Goal: Task Accomplishment & Management: Use online tool/utility

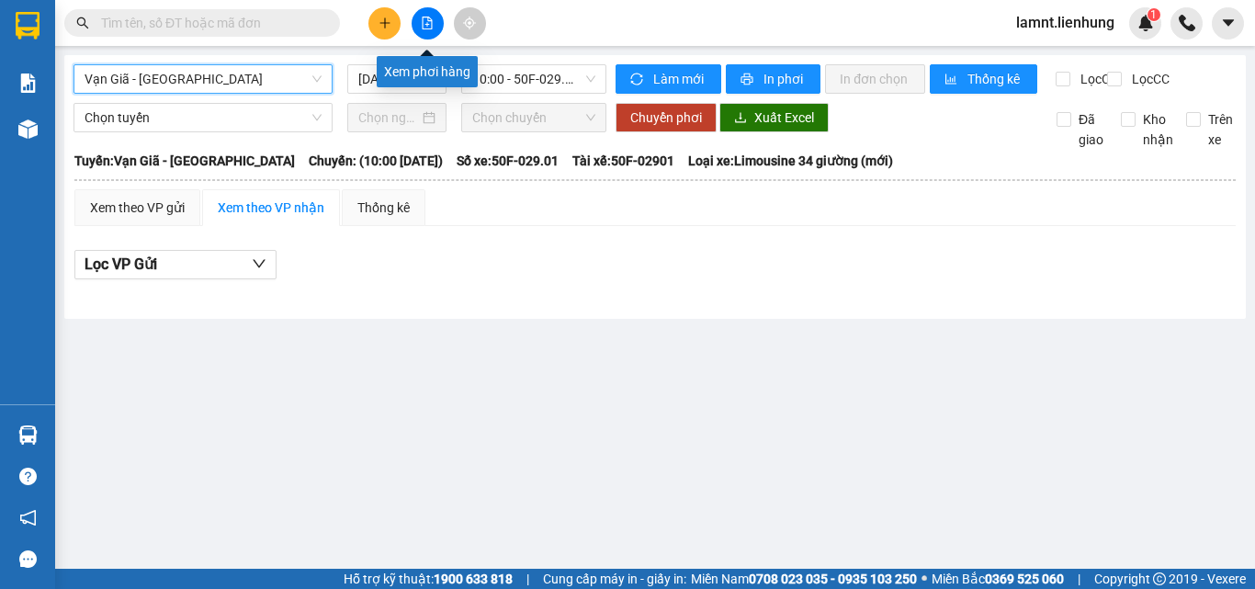
click at [429, 23] on icon "file-add" at bounding box center [427, 23] width 13 height 13
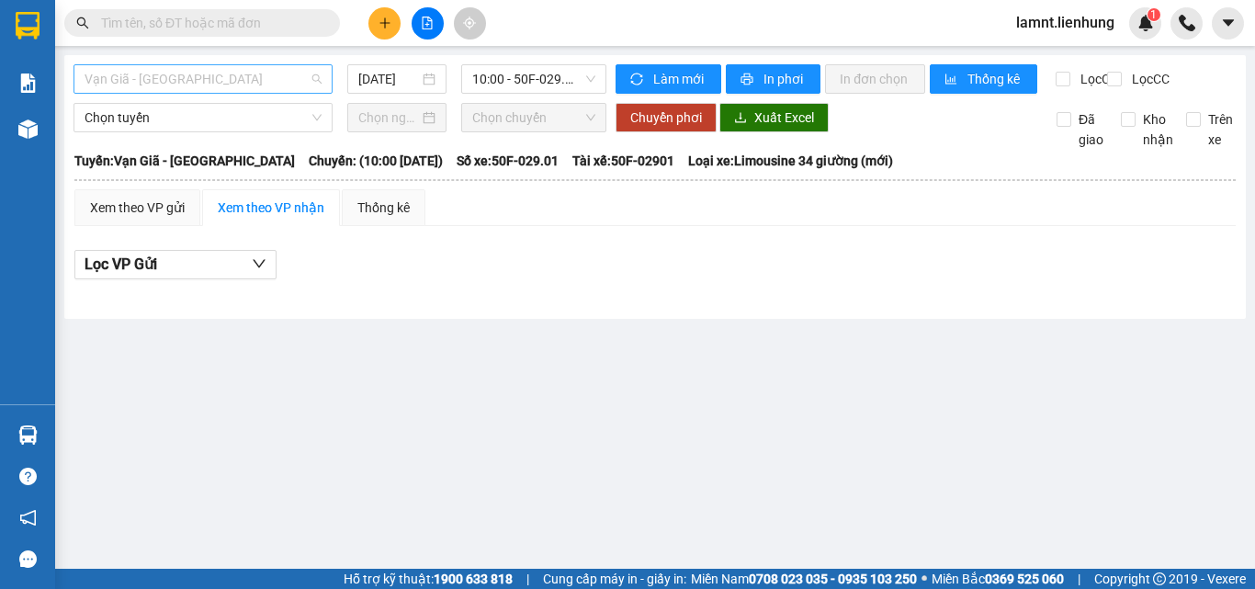
click at [314, 74] on span "Vạn Giã - Kiên Giang" at bounding box center [202, 79] width 237 height 28
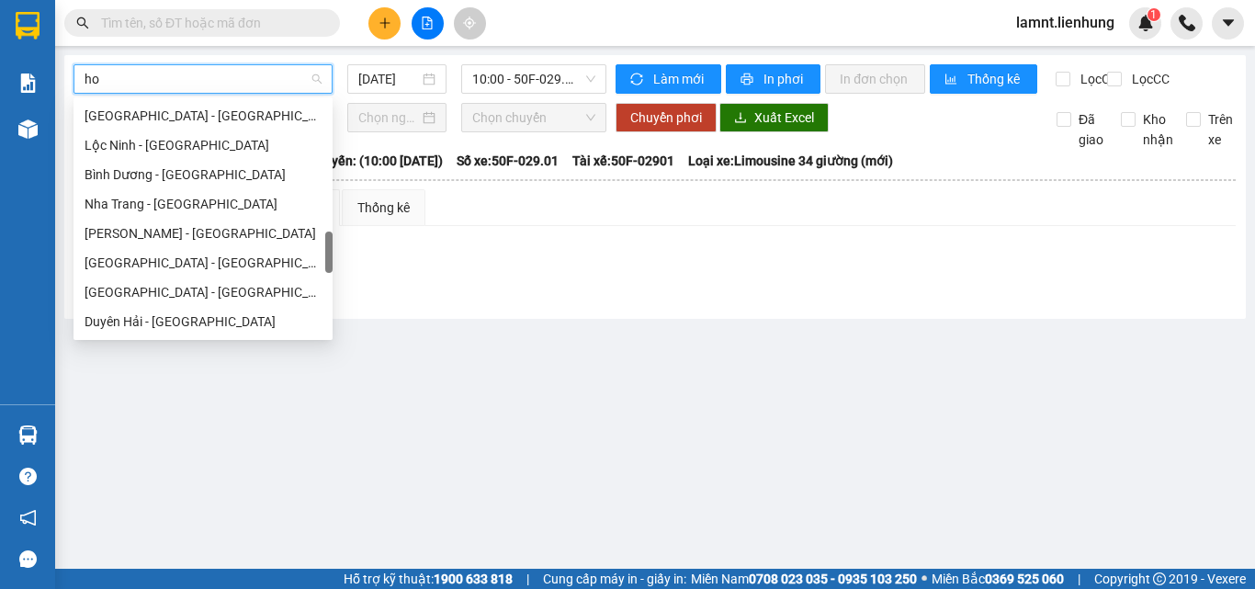
scroll to position [110, 0]
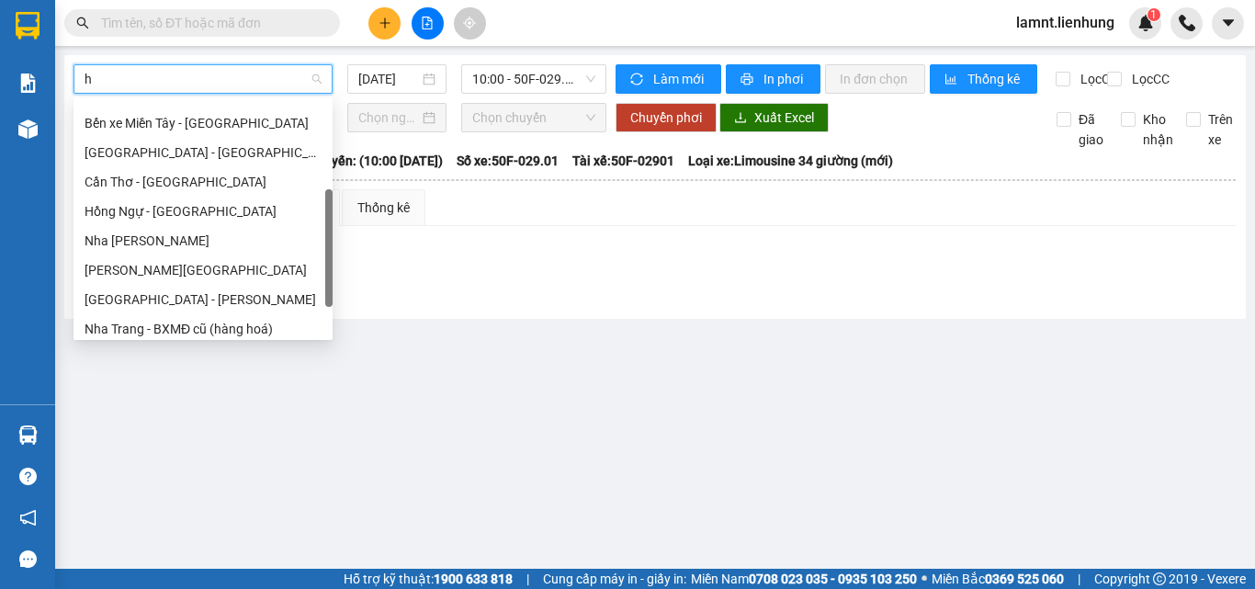
type input "hô"
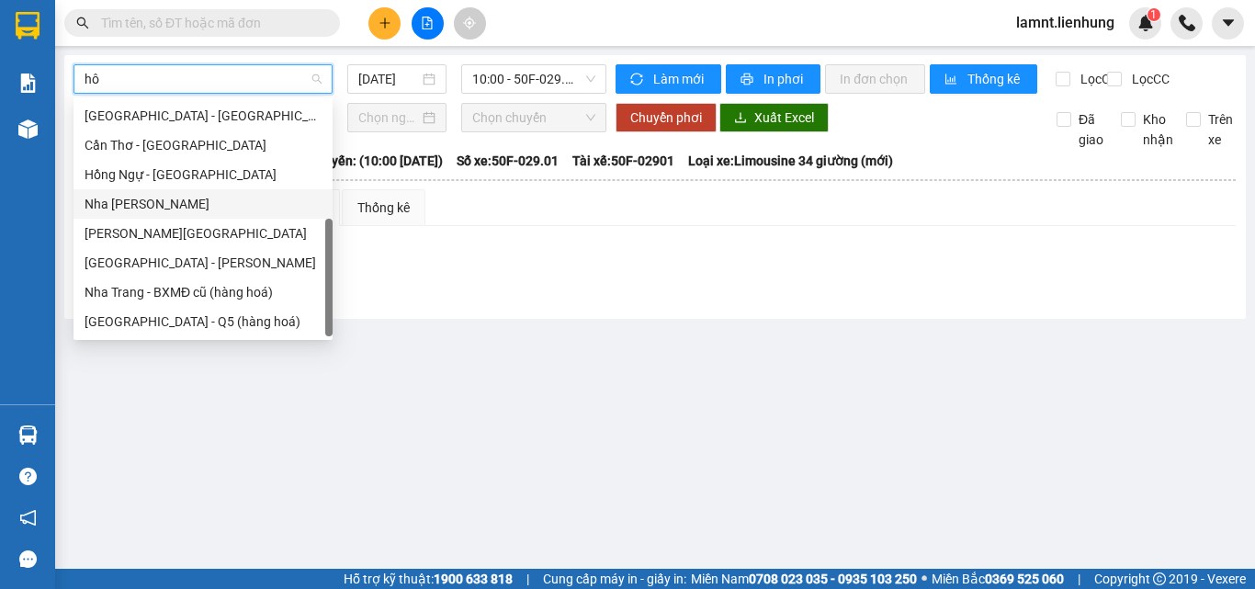
click at [204, 201] on div "Nha Trang - Hồng Ngự" at bounding box center [202, 204] width 237 height 20
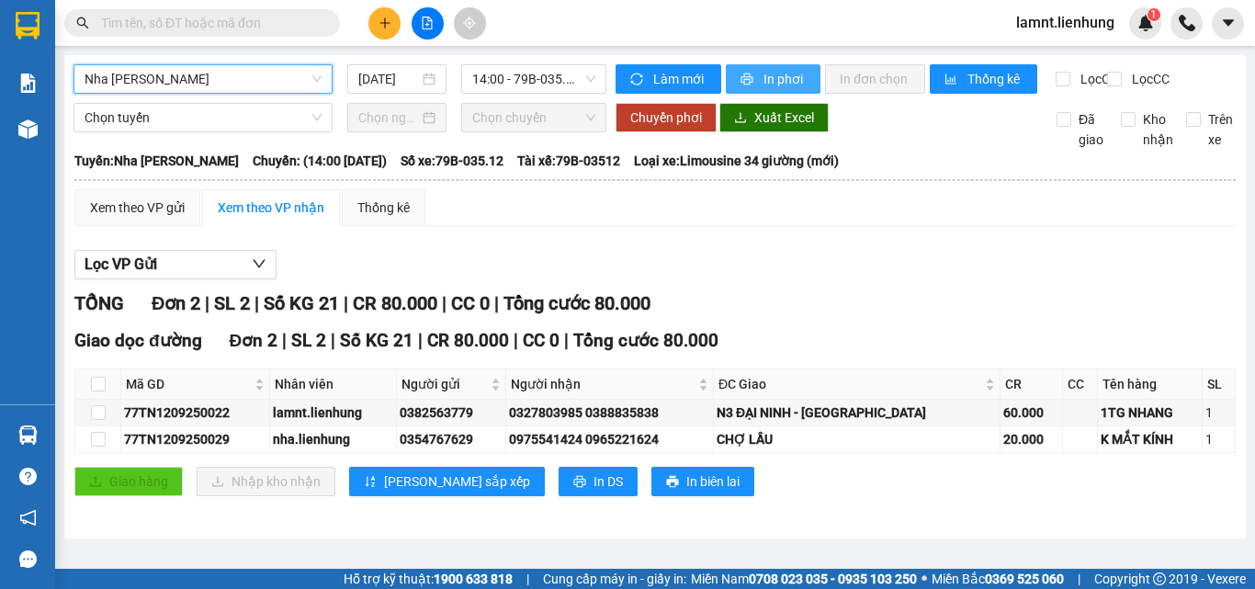
click at [770, 84] on span "In phơi" at bounding box center [784, 79] width 42 height 20
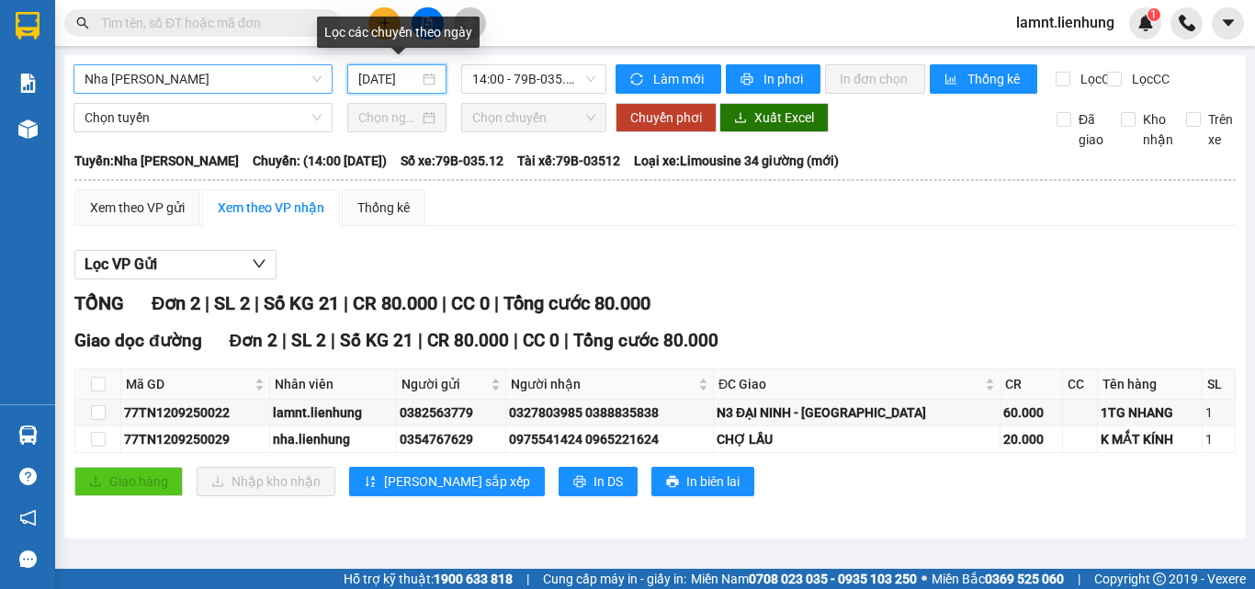
click at [380, 79] on input "12/09/2025" at bounding box center [388, 79] width 61 height 20
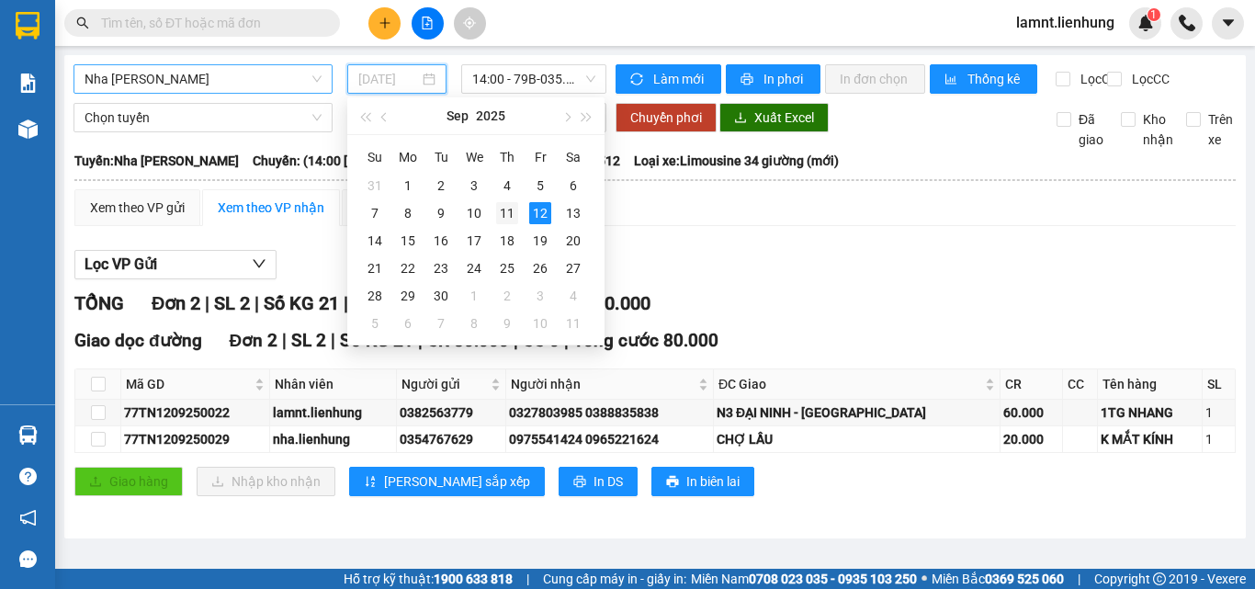
click at [514, 215] on div "11" at bounding box center [507, 213] width 22 height 22
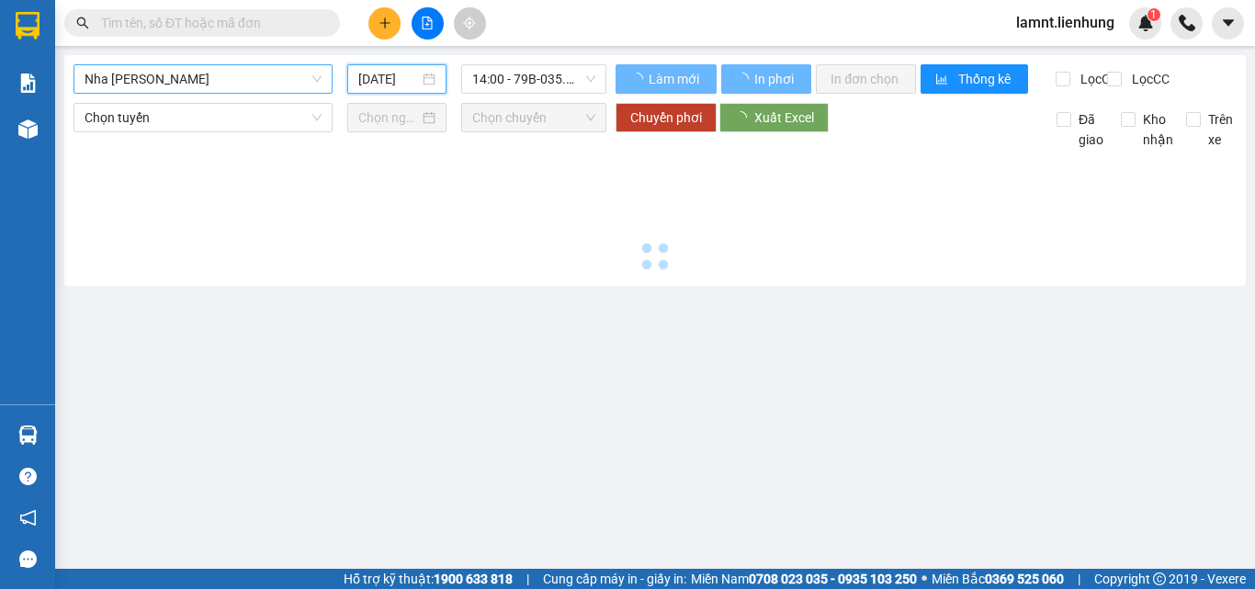
type input "11/09/2025"
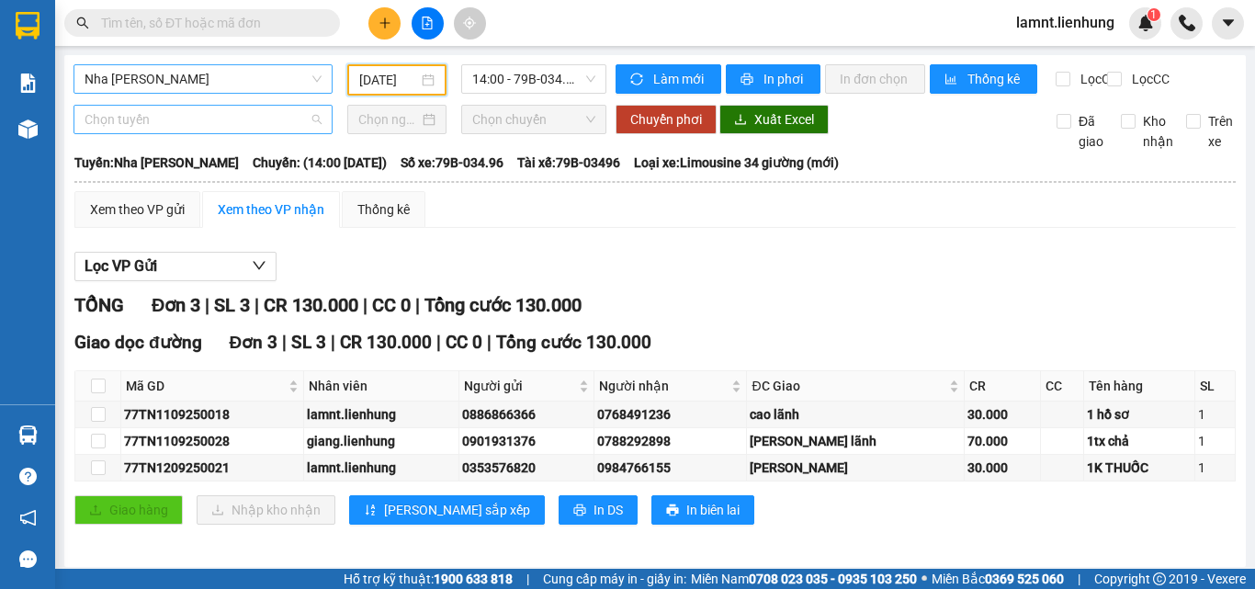
click at [252, 128] on span "Chọn tuyến" at bounding box center [202, 120] width 237 height 28
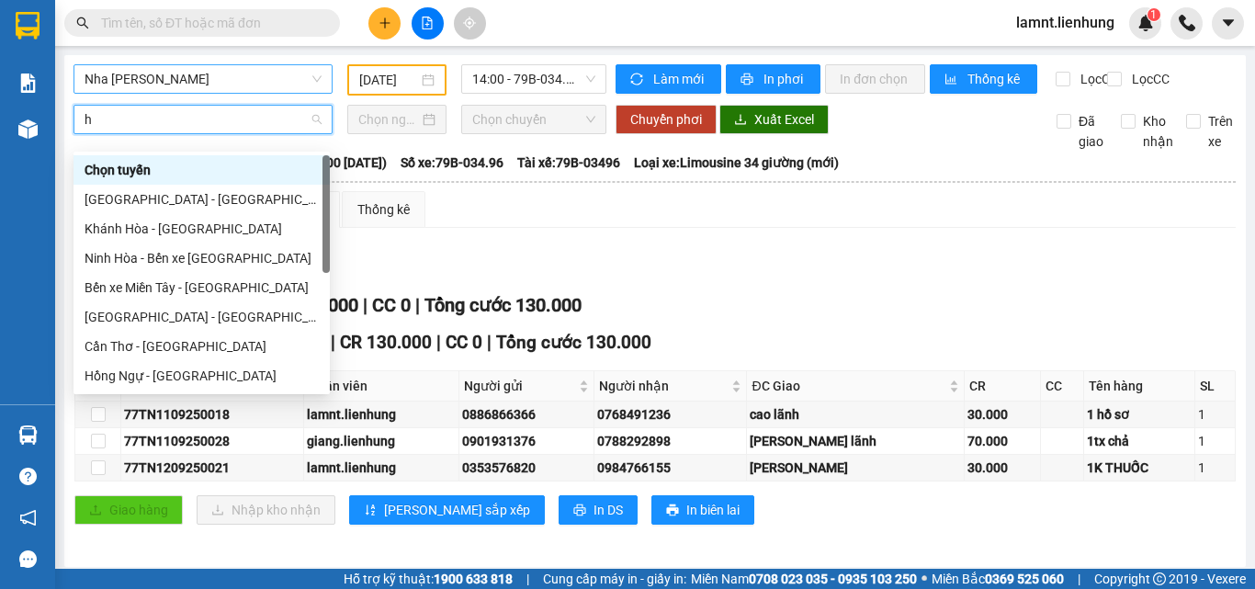
type input "hô"
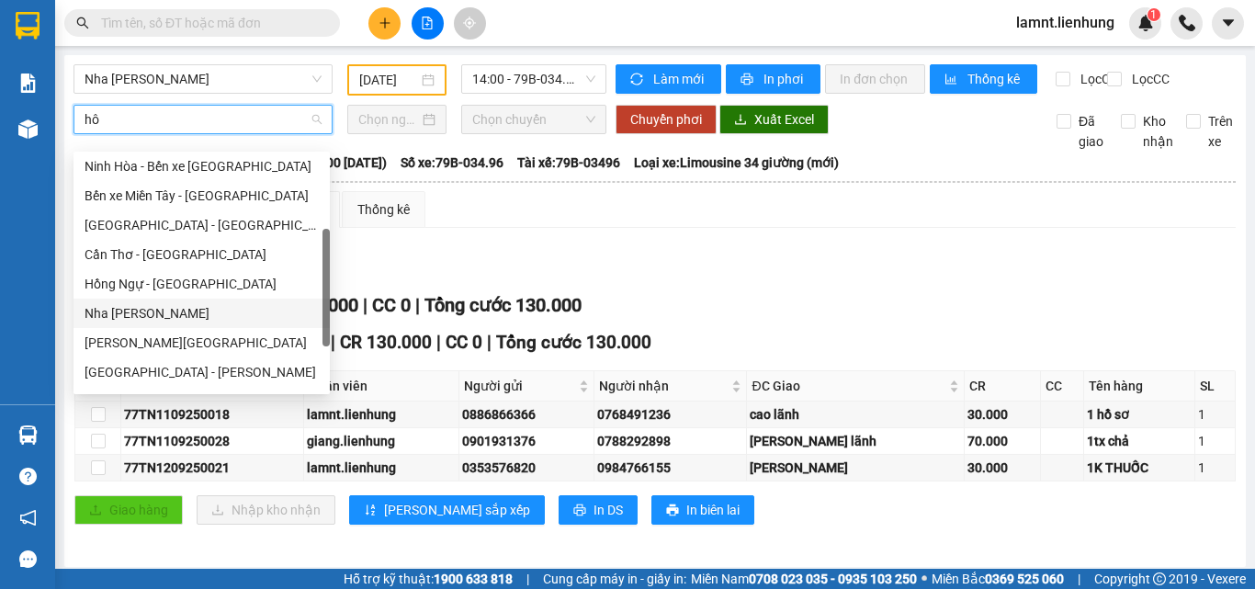
click at [183, 314] on div "Nha Trang - Hồng Ngự" at bounding box center [201, 313] width 234 height 20
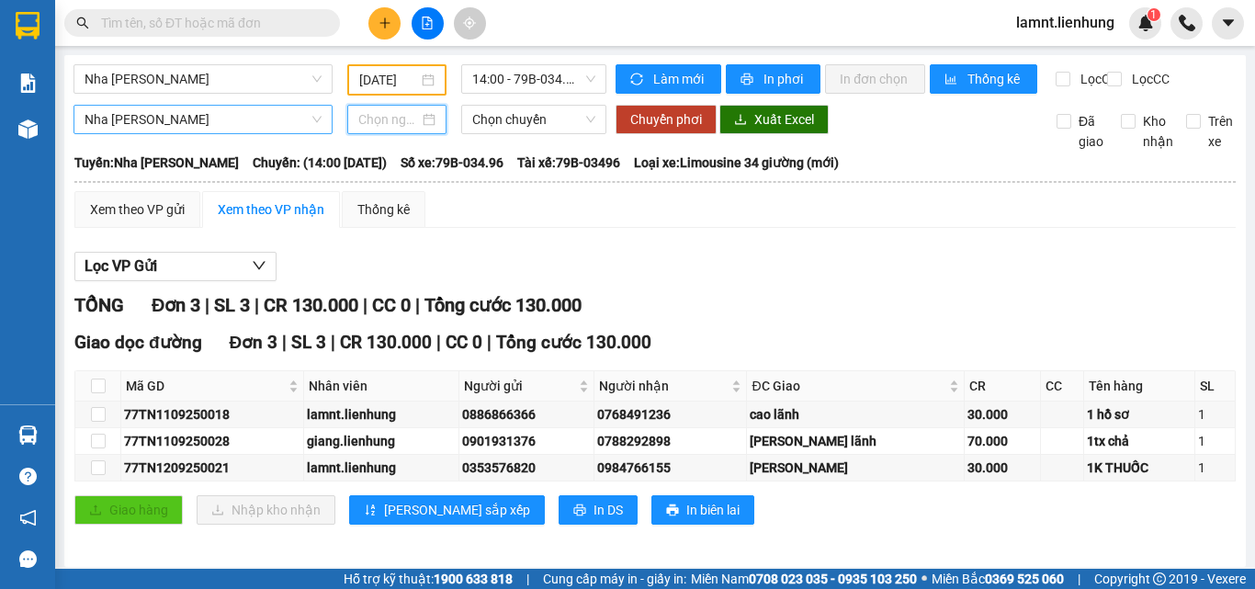
click at [362, 129] on input at bounding box center [388, 119] width 61 height 20
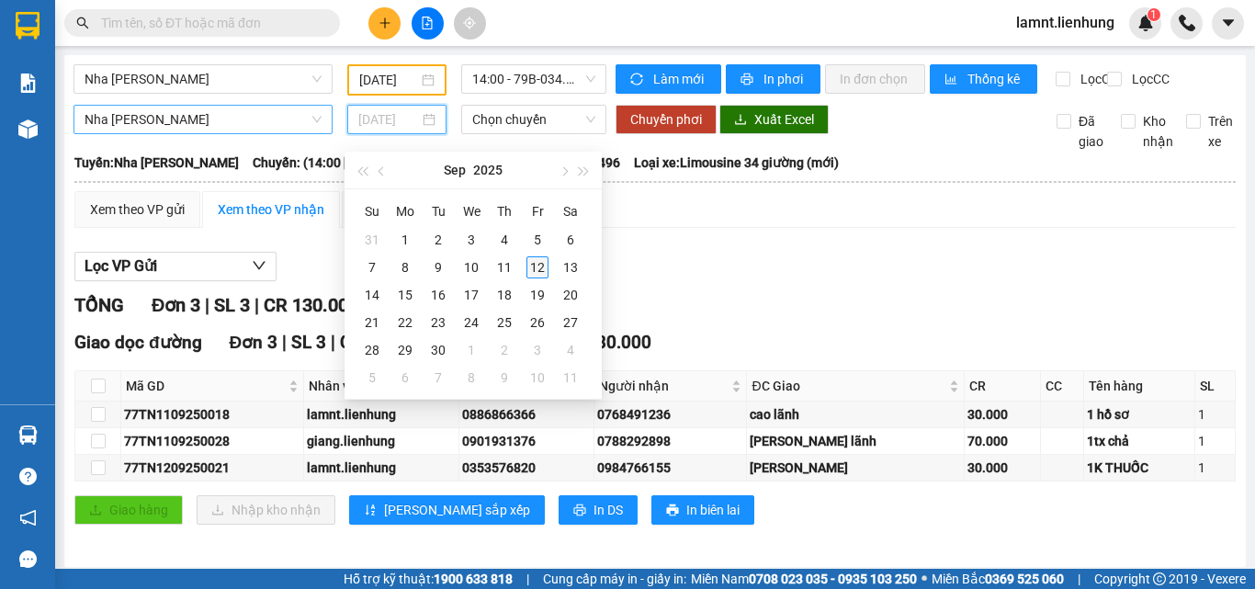
type input "12/09/2025"
click at [546, 268] on div "12" at bounding box center [537, 267] width 22 height 22
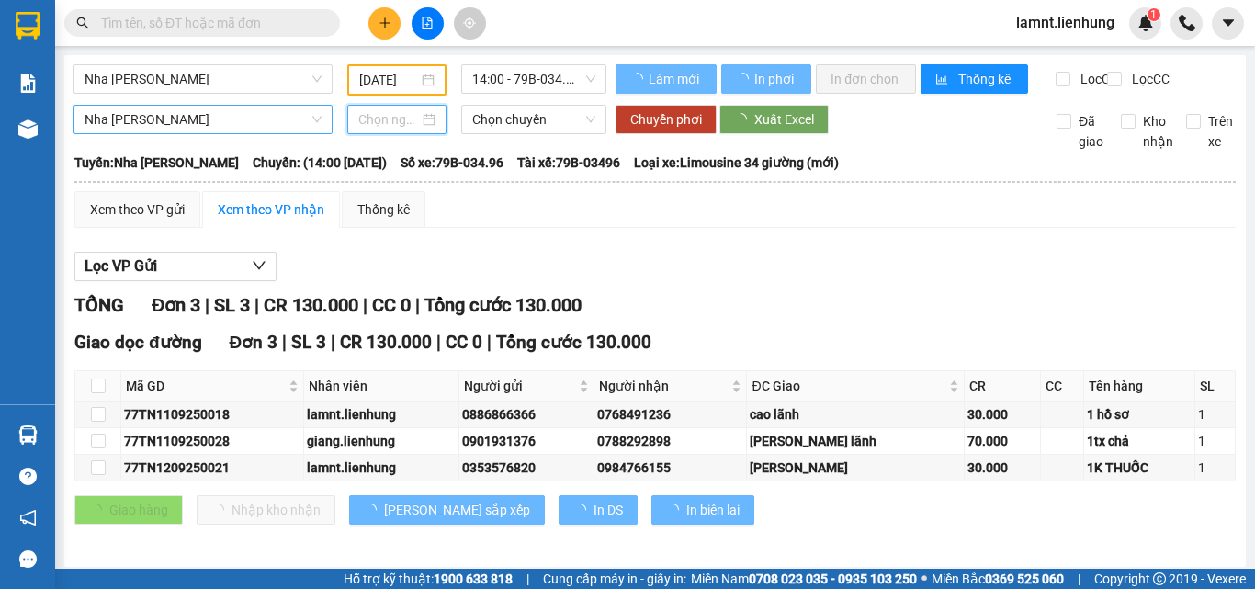
type input "12/09/2025"
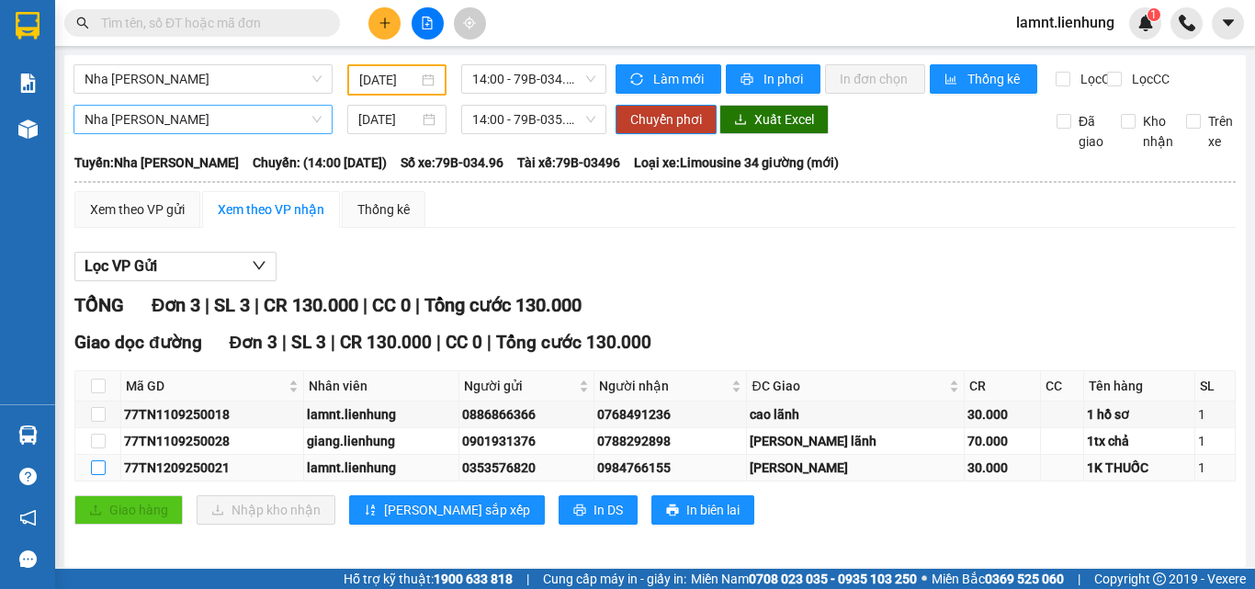
click at [94, 475] on input "checkbox" at bounding box center [98, 467] width 15 height 15
checkbox input "true"
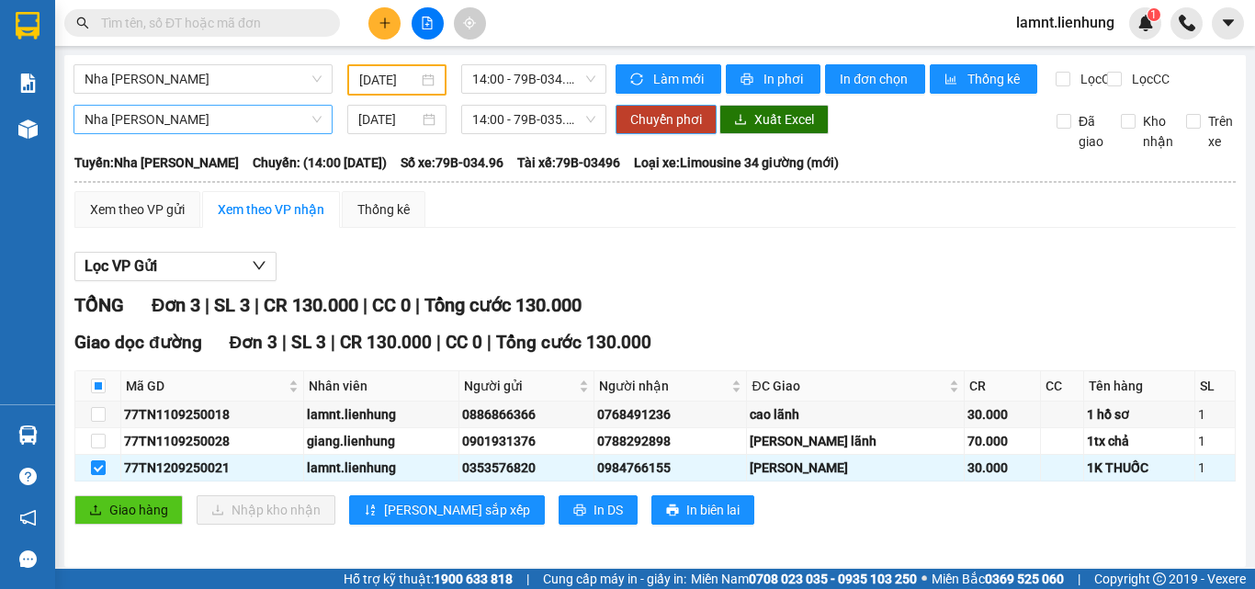
click at [663, 134] on button "Chuyển phơi" at bounding box center [665, 119] width 101 height 29
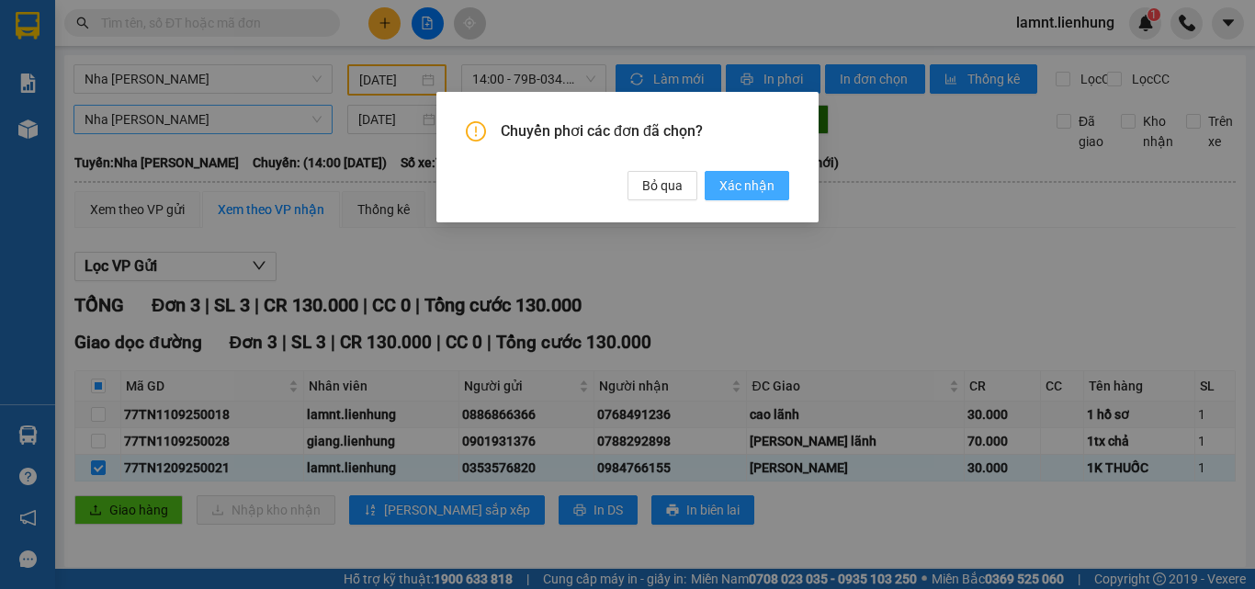
click at [717, 181] on button "Xác nhận" at bounding box center [746, 185] width 84 height 29
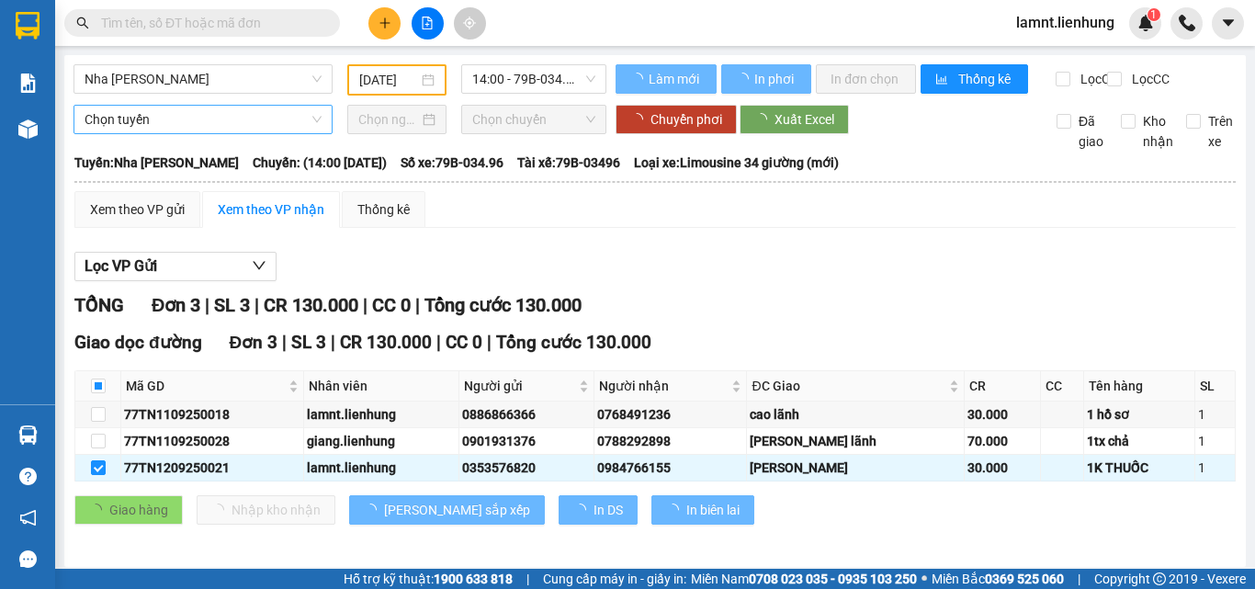
type input "12/09/2025"
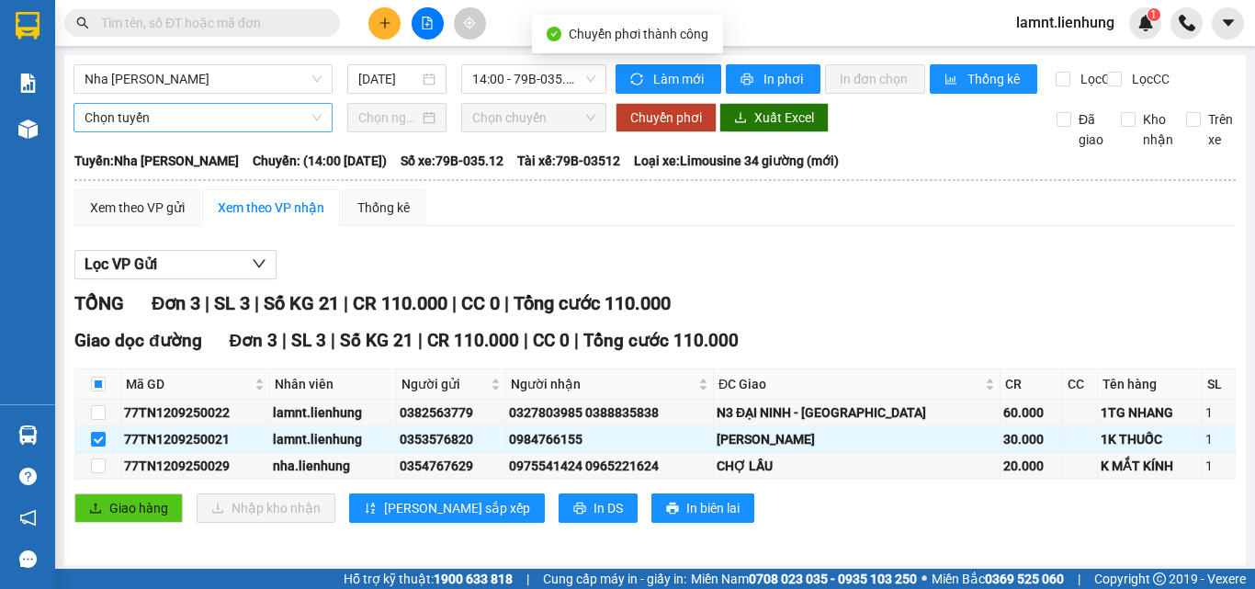
checkbox input "false"
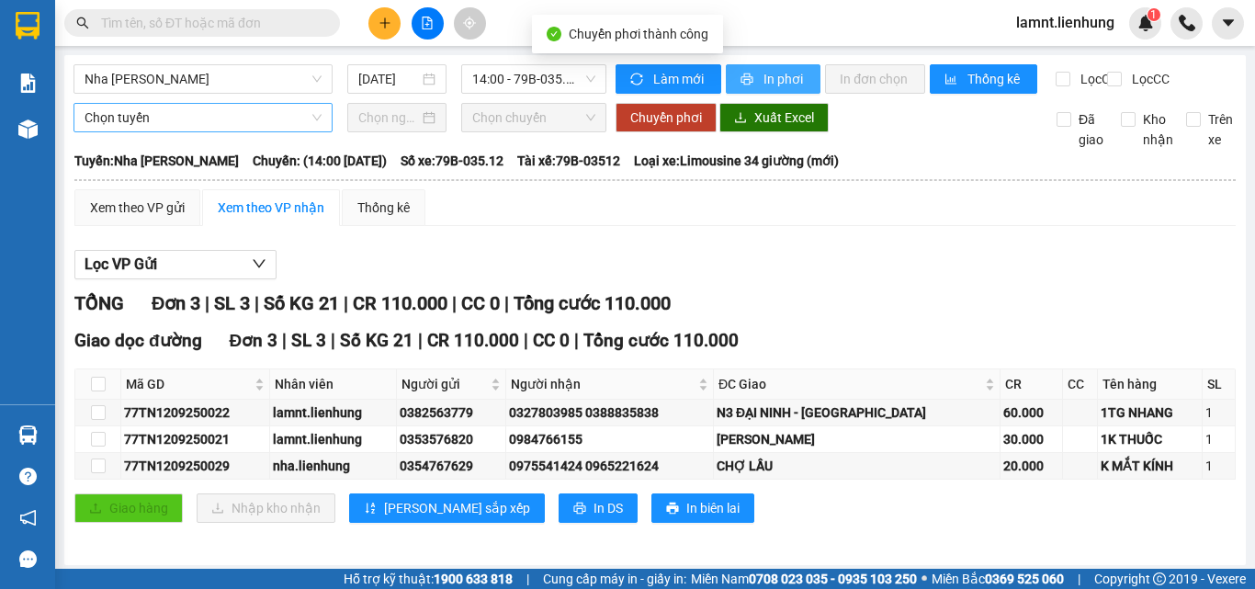
click at [767, 78] on span "In phơi" at bounding box center [784, 79] width 42 height 20
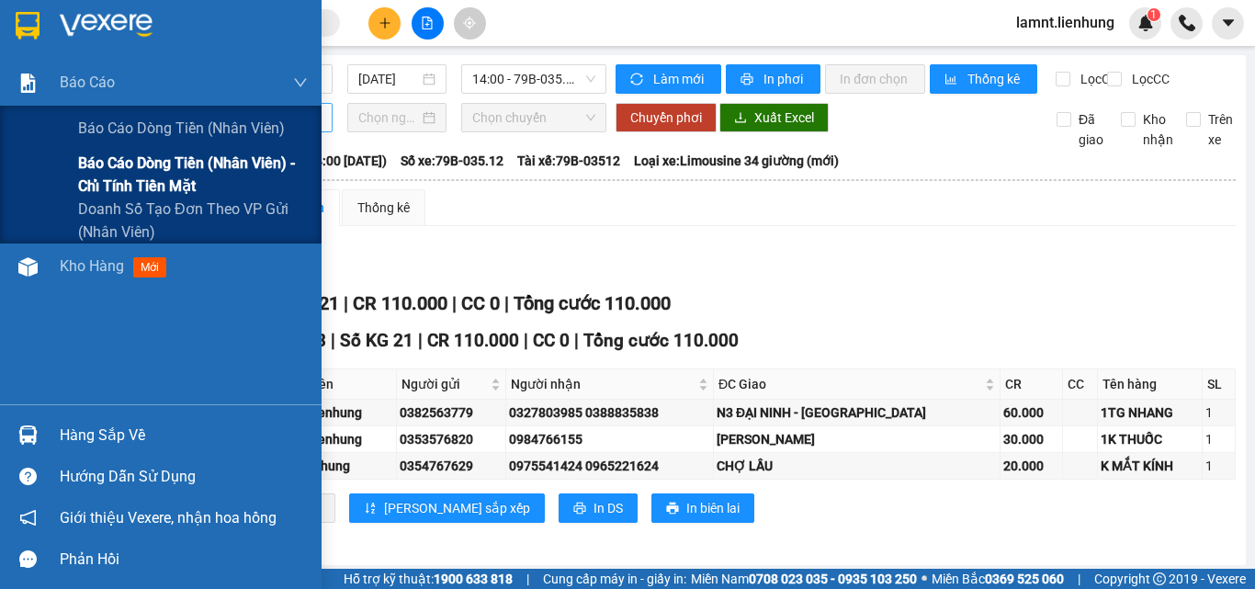
click at [126, 164] on span "Báo cáo dòng tiền (nhân viên) - chỉ tính tiền mặt" at bounding box center [193, 175] width 230 height 46
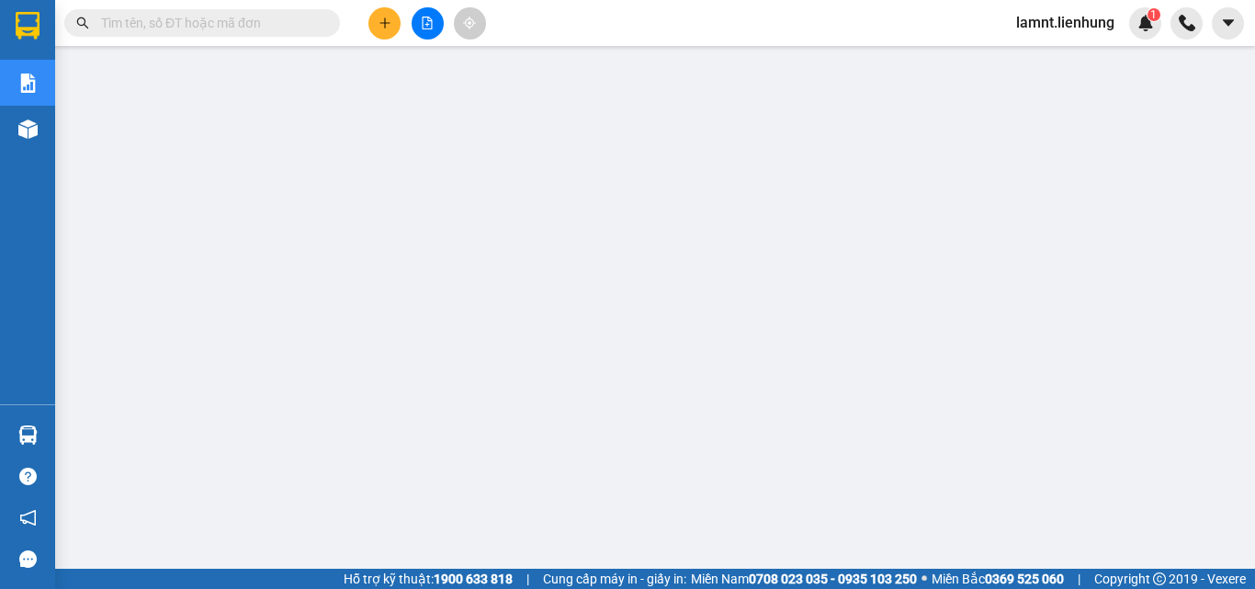
scroll to position [322, 0]
click at [1096, 12] on span "lamnt.lienhung" at bounding box center [1065, 22] width 128 height 23
click at [1055, 58] on span "Đăng xuất" at bounding box center [1074, 57] width 90 height 20
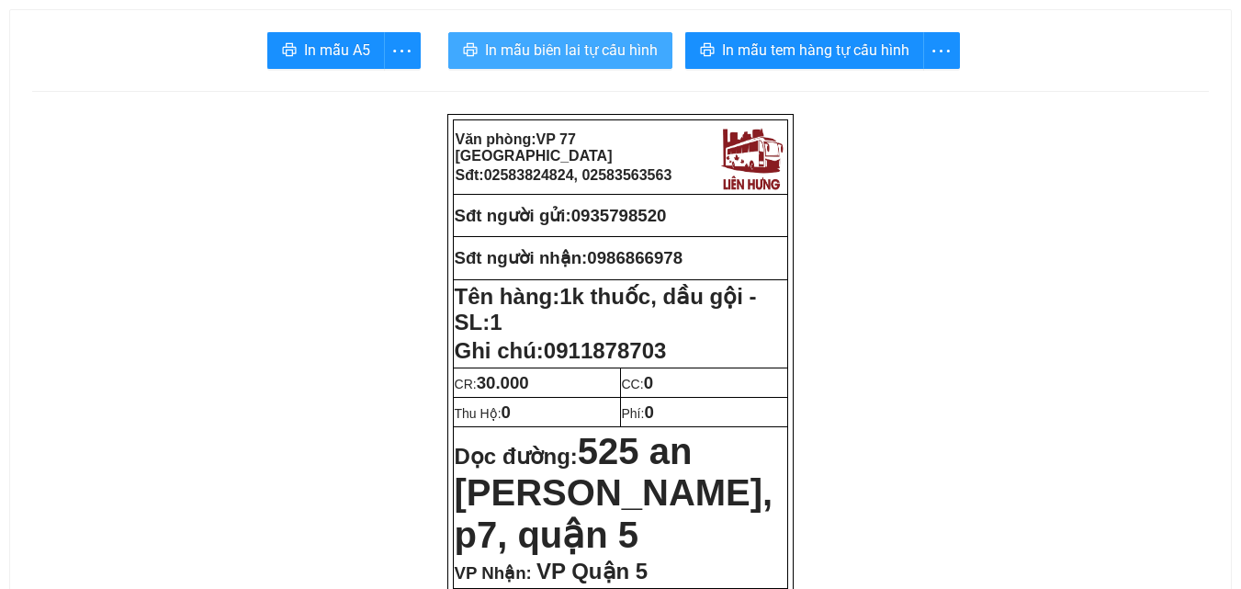
click at [590, 48] on span "In mẫu biên lai tự cấu hình" at bounding box center [571, 50] width 173 height 23
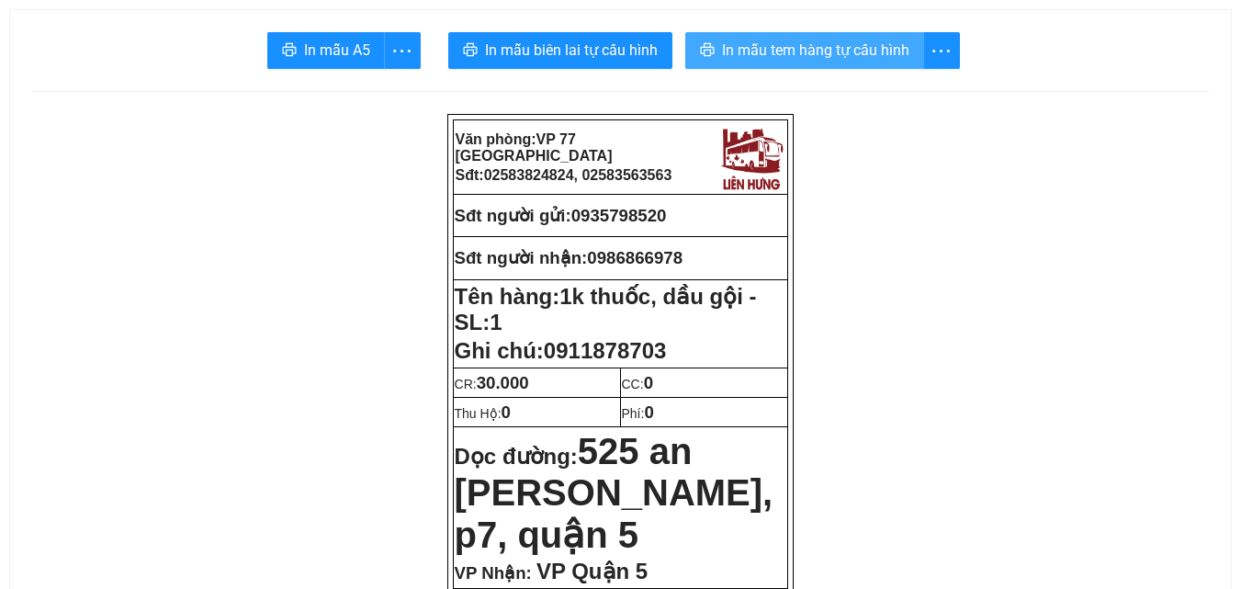
click at [767, 47] on span "In mẫu tem hàng tự cấu hình" at bounding box center [815, 50] width 187 height 23
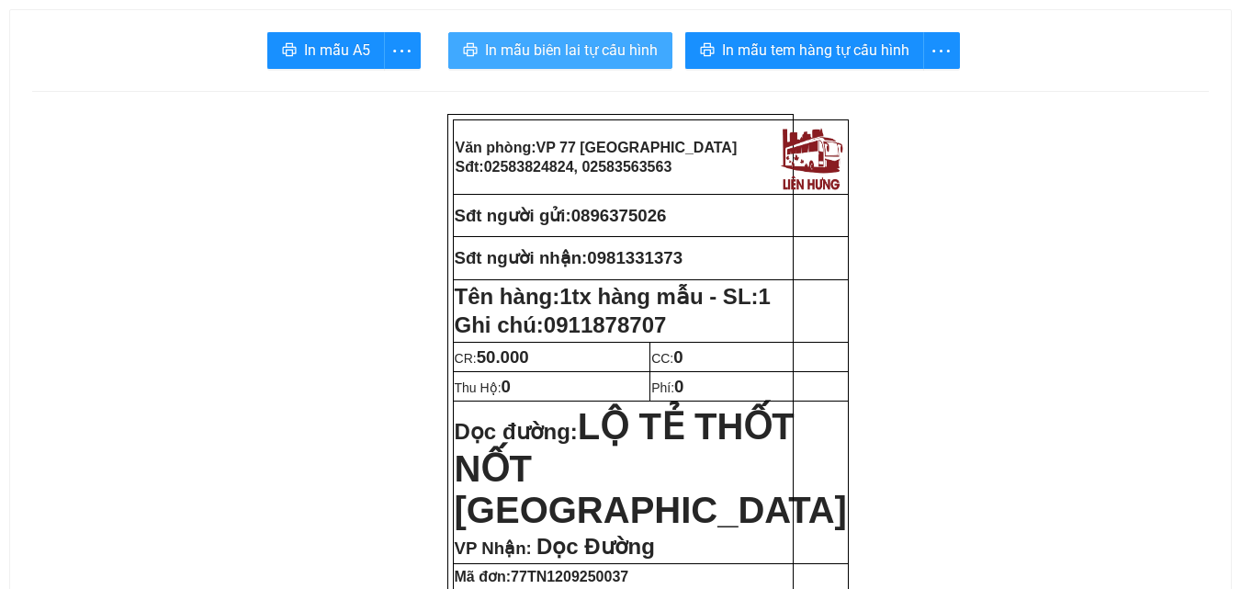
click at [625, 53] on span "In mẫu biên lai tự cấu hình" at bounding box center [571, 50] width 173 height 23
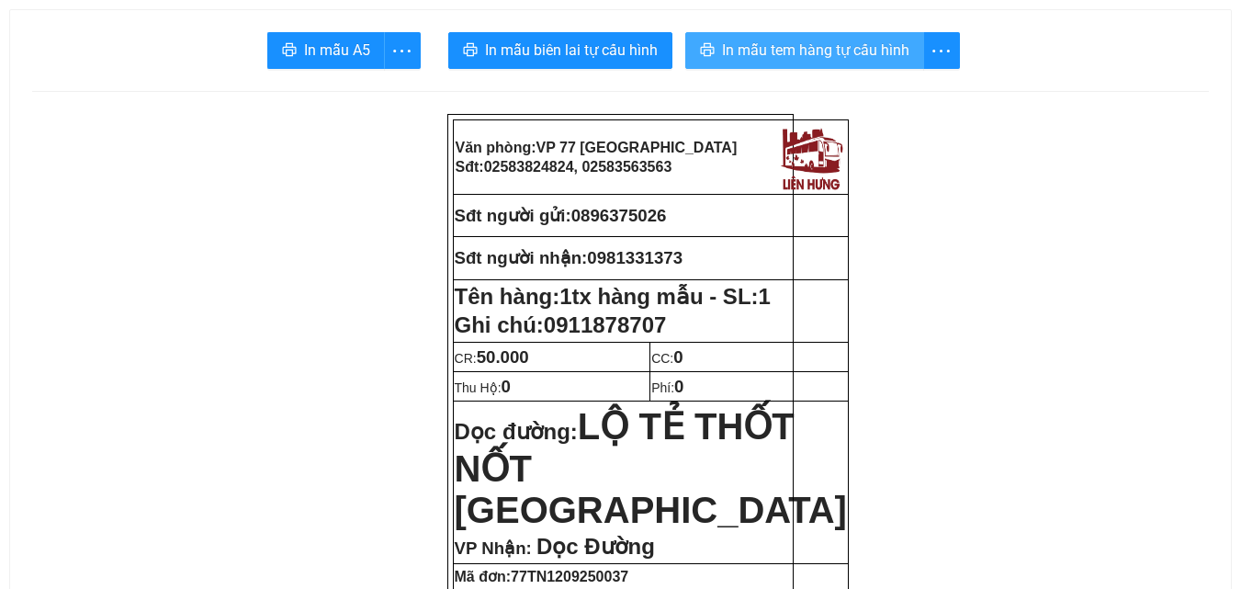
click at [753, 51] on span "In mẫu tem hàng tự cấu hình" at bounding box center [815, 50] width 187 height 23
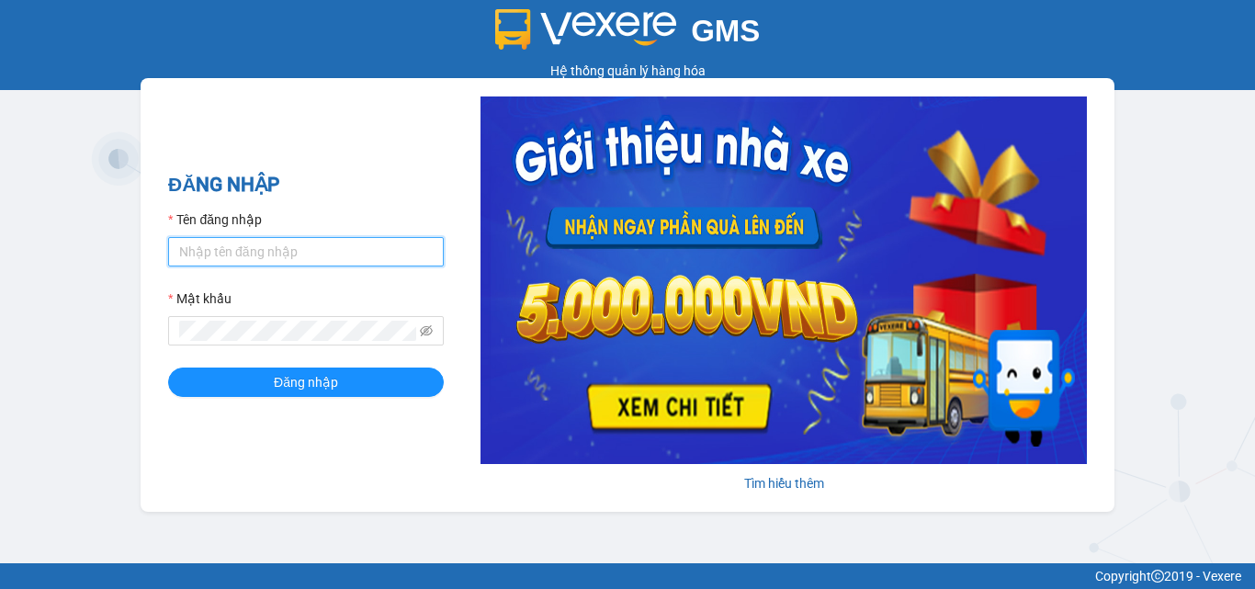
click at [285, 262] on input "Tên đăng nhập" at bounding box center [306, 251] width 276 height 29
type input "[PERSON_NAME].lienhung"
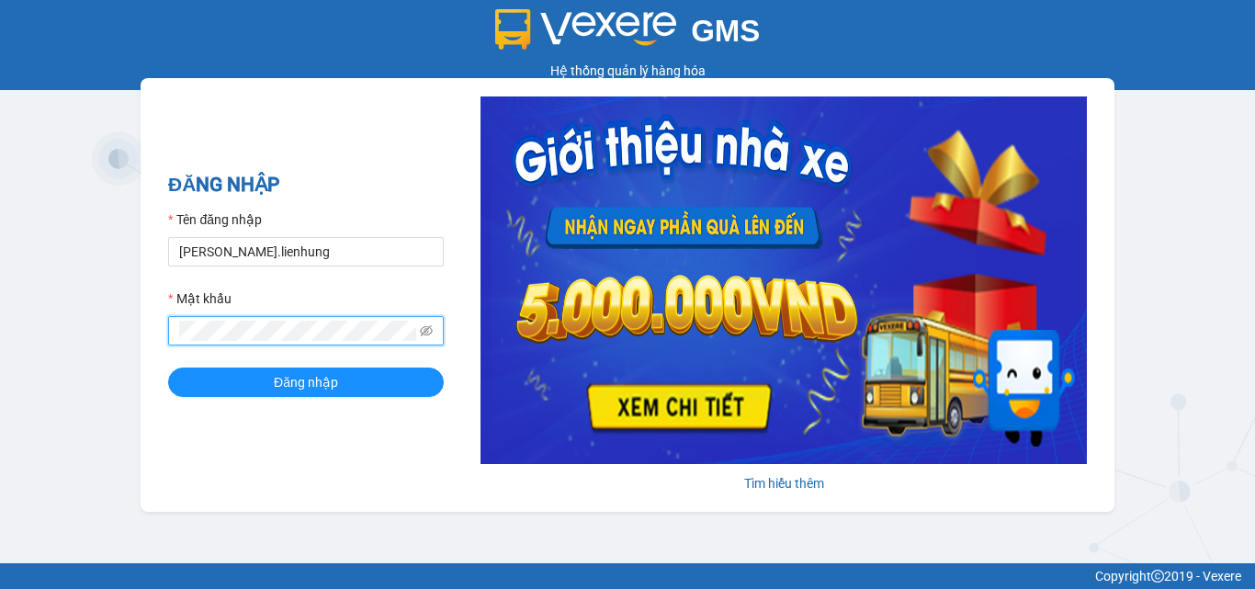
click at [168, 367] on button "Đăng nhập" at bounding box center [306, 381] width 276 height 29
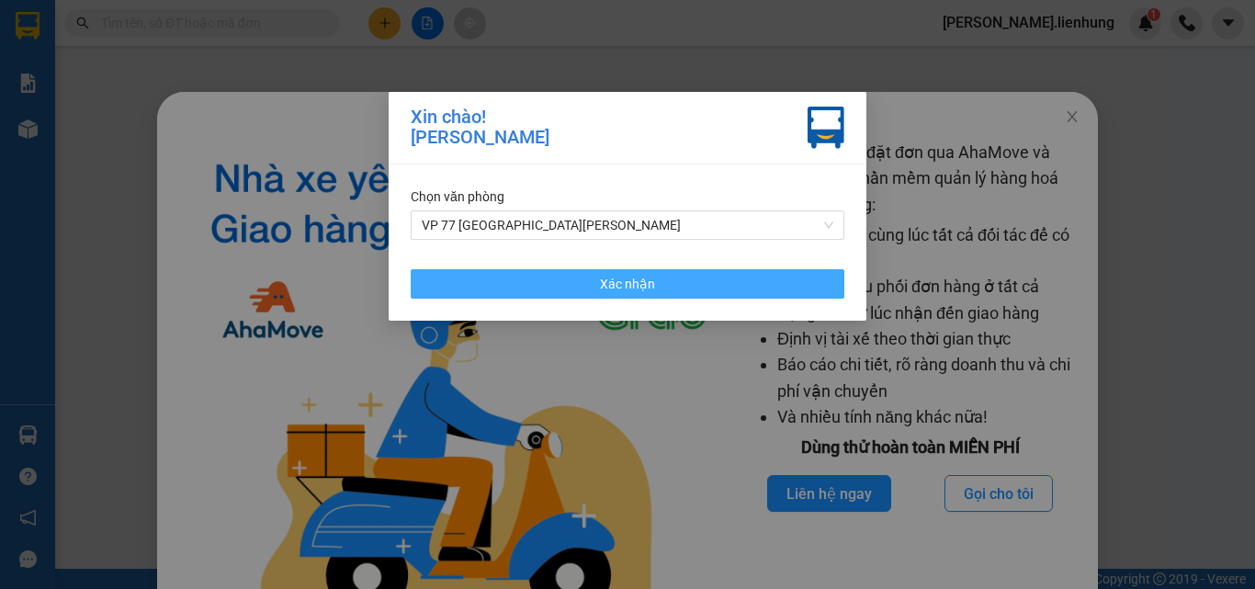
click at [770, 289] on button "Xác nhận" at bounding box center [627, 283] width 433 height 29
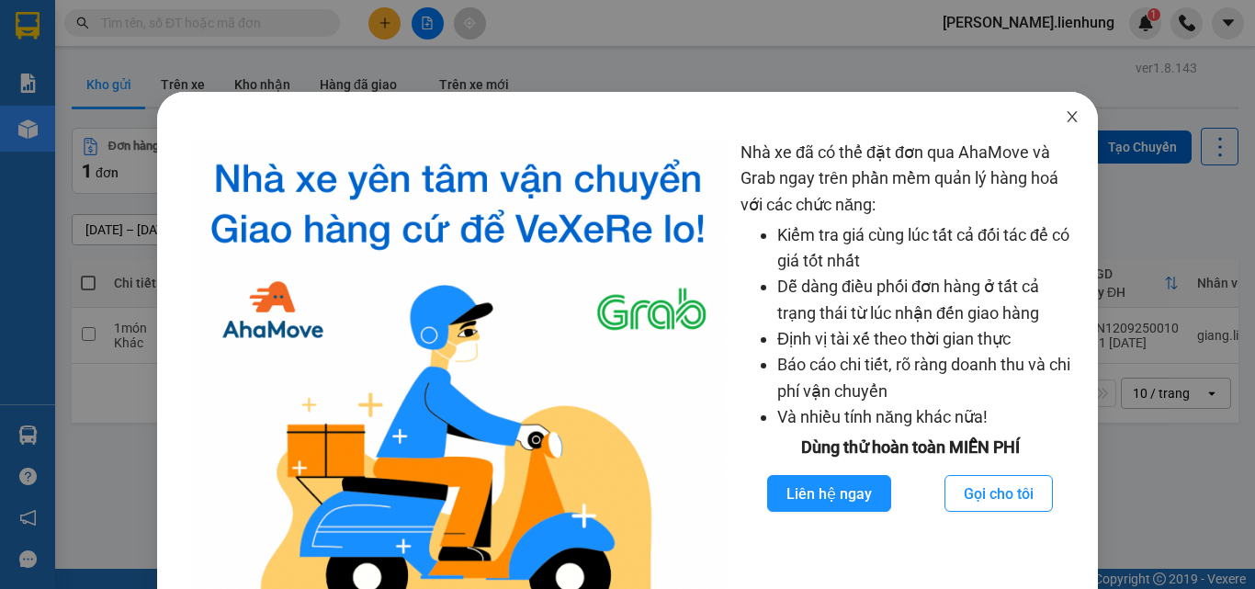
click at [1064, 120] on icon "close" at bounding box center [1071, 116] width 15 height 15
